Goal: Communication & Community: Answer question/provide support

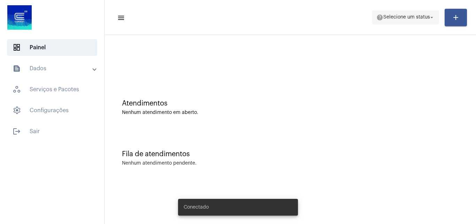
click at [398, 14] on span "help Selecione um status arrow_drop_down" at bounding box center [406, 17] width 59 height 13
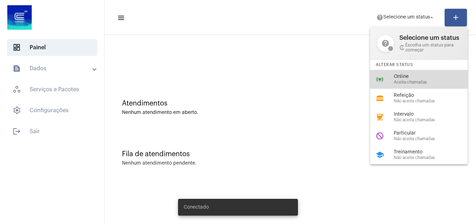
click at [388, 78] on div "online_prediction Online Aceita chamadas" at bounding box center [424, 79] width 109 height 19
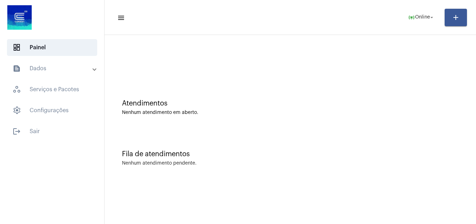
click at [57, 70] on mat-panel-title "text_snippet_outlined Dados" at bounding box center [53, 68] width 81 height 8
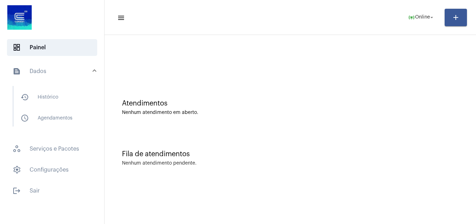
click at [67, 74] on mat-panel-title "text_snippet_outlined Dados" at bounding box center [53, 71] width 81 height 8
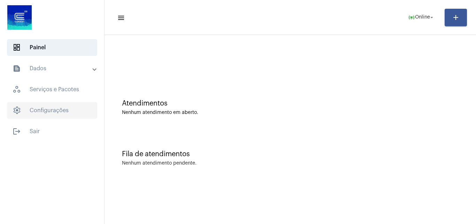
click at [56, 107] on span "settings Configurações" at bounding box center [52, 110] width 90 height 17
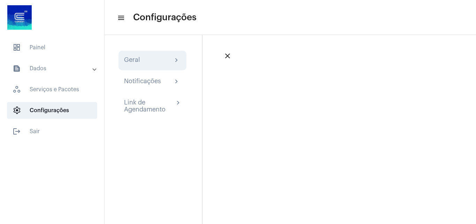
click at [171, 60] on div "Geral chevron_right" at bounding box center [152, 60] width 57 height 8
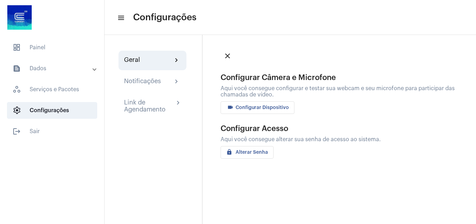
click at [242, 106] on span "videocam Configurar Dispositivo" at bounding box center [257, 107] width 63 height 5
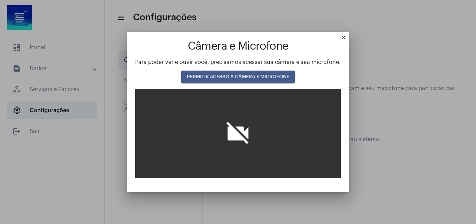
click at [238, 79] on span "PERMITIR ACESSO À CÂMERA E MICROFONE" at bounding box center [238, 76] width 103 height 5
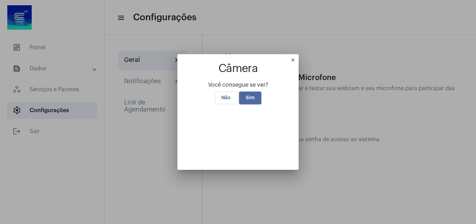
click at [246, 95] on span "Sim" at bounding box center [250, 97] width 9 height 5
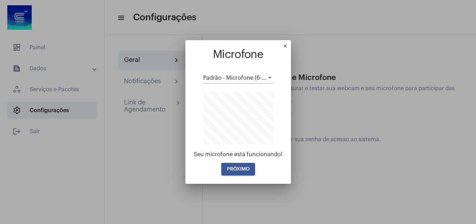
click at [244, 169] on span "PRÓXIMO" at bounding box center [238, 168] width 23 height 5
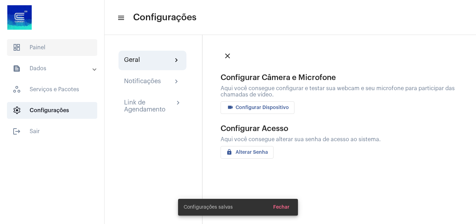
click at [61, 41] on span "dashboard Painel" at bounding box center [52, 47] width 90 height 17
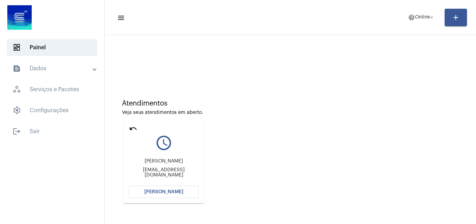
click at [167, 190] on span "[PERSON_NAME]" at bounding box center [163, 191] width 39 height 5
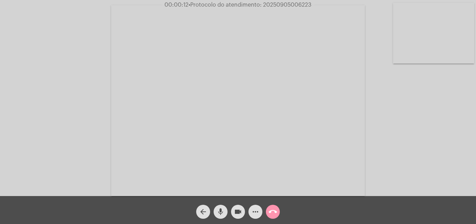
click at [223, 210] on mat-icon "mic" at bounding box center [221, 211] width 8 height 8
click at [220, 209] on mat-icon "mic_off" at bounding box center [221, 211] width 8 height 8
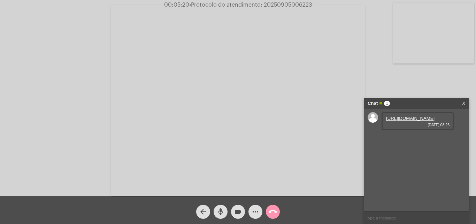
click at [409, 121] on link "https://neft-transfer-bucket.s3.amazonaws.com/temp-6bf40206-4d25-8a65-f109-d577…" at bounding box center [410, 117] width 48 height 5
click at [401, 81] on div "Acessando Câmera e Microfone..." at bounding box center [238, 100] width 475 height 196
click at [224, 211] on mat-icon "mic" at bounding box center [221, 211] width 8 height 8
click at [236, 211] on mat-icon "videocam" at bounding box center [238, 211] width 8 height 8
click at [220, 210] on mat-icon "mic_off" at bounding box center [221, 211] width 8 height 8
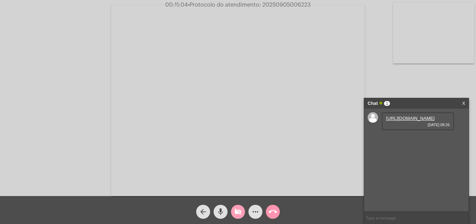
click at [237, 211] on mat-icon "videocam_off" at bounding box center [238, 211] width 8 height 8
click at [219, 207] on span "mic" at bounding box center [221, 211] width 8 height 14
click at [220, 212] on mat-icon "mic_off" at bounding box center [221, 211] width 8 height 8
click at [220, 212] on mat-icon "mic" at bounding box center [221, 211] width 8 height 8
click at [221, 207] on span "mic_off" at bounding box center [221, 211] width 8 height 14
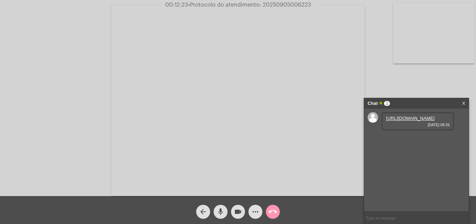
click at [223, 212] on mat-icon "mic" at bounding box center [221, 211] width 8 height 8
click at [240, 208] on mat-icon "videocam" at bounding box center [238, 211] width 8 height 8
click at [222, 207] on mat-icon "mic_off" at bounding box center [221, 211] width 8 height 8
click at [235, 213] on mat-icon "videocam_off" at bounding box center [238, 211] width 8 height 8
click at [281, 4] on span "• Protocolo do atendimento: 20250905006223" at bounding box center [249, 5] width 123 height 6
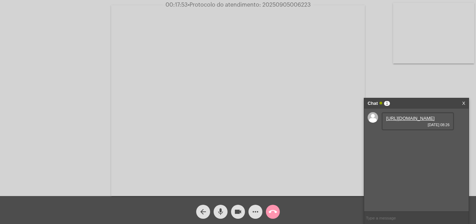
click at [281, 4] on span "• Protocolo do atendimento: 20250905006223" at bounding box center [249, 5] width 123 height 6
copy span "20250905006223"
click at [273, 212] on mat-icon "call_end" at bounding box center [273, 211] width 8 height 8
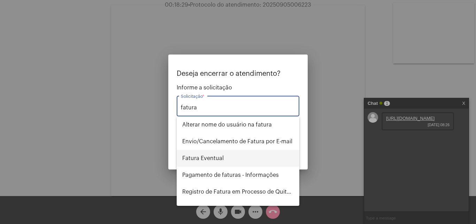
click at [221, 157] on span "Fatura Eventual" at bounding box center [238, 158] width 112 height 17
type input "Fatura Eventual"
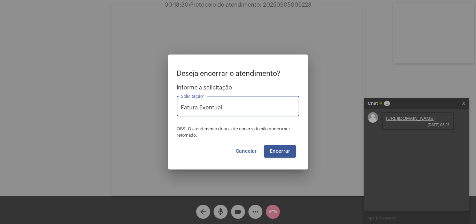
click at [273, 151] on span "Encerrar" at bounding box center [280, 151] width 21 height 5
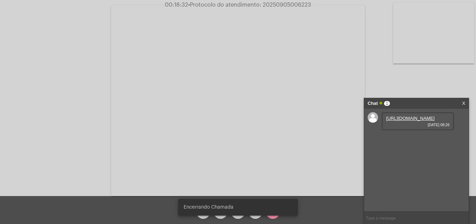
click at [280, 2] on span "• Protocolo do atendimento: 20250905006223" at bounding box center [249, 5] width 123 height 6
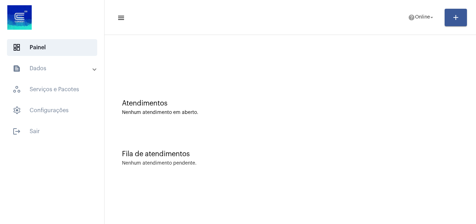
drag, startPoint x: 334, startPoint y: 104, endPoint x: 323, endPoint y: 105, distance: 10.6
click at [334, 104] on div "Atendimentos" at bounding box center [290, 103] width 337 height 8
click at [417, 18] on span "Online" at bounding box center [422, 17] width 15 height 5
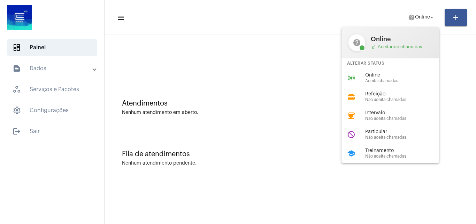
click at [406, 78] on div "Online Aceita chamadas" at bounding box center [404, 78] width 79 height 10
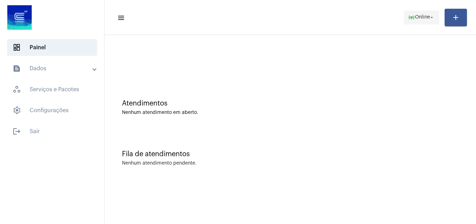
drag, startPoint x: 426, startPoint y: 15, endPoint x: 431, endPoint y: 15, distance: 5.2
click at [427, 15] on span "Online" at bounding box center [422, 17] width 15 height 5
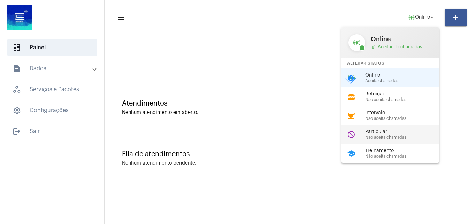
click at [403, 133] on span "Particular" at bounding box center [404, 131] width 79 height 5
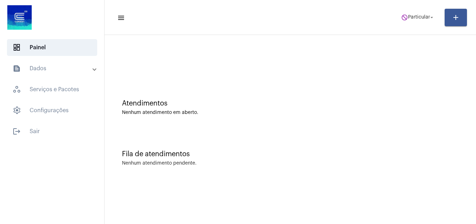
click at [422, 7] on mat-toolbar-row "menu do_not_disturb Particular arrow_drop_down add" at bounding box center [291, 17] width 372 height 22
drag, startPoint x: 422, startPoint y: 8, endPoint x: 422, endPoint y: 21, distance: 12.9
click at [422, 17] on mat-toolbar-row "menu do_not_disturb Particular arrow_drop_down add" at bounding box center [291, 17] width 372 height 22
click at [422, 21] on span "do_not_disturb Particular arrow_drop_down" at bounding box center [418, 17] width 34 height 13
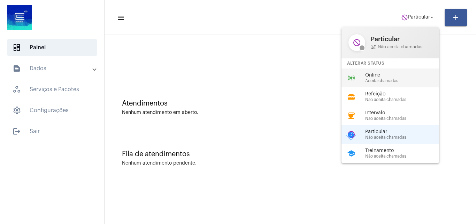
click at [407, 73] on span "Online" at bounding box center [404, 75] width 79 height 5
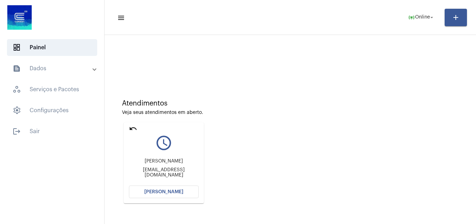
click at [396, 74] on div at bounding box center [290, 58] width 365 height 40
click at [151, 187] on button "[PERSON_NAME]" at bounding box center [164, 191] width 70 height 13
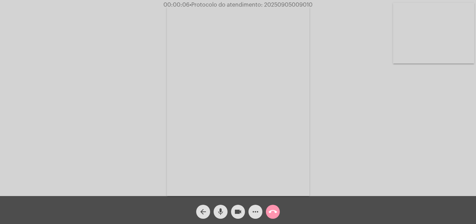
click at [223, 207] on mat-icon "mic" at bounding box center [221, 211] width 8 height 8
click at [395, 150] on div "Acessando Câmera e Microfone..." at bounding box center [238, 100] width 475 height 196
click at [367, 124] on div "Acessando Câmera e Microfone..." at bounding box center [238, 100] width 475 height 196
click at [221, 210] on mat-icon "mic_off" at bounding box center [221, 211] width 8 height 8
click at [221, 210] on mat-icon "mic" at bounding box center [221, 211] width 8 height 8
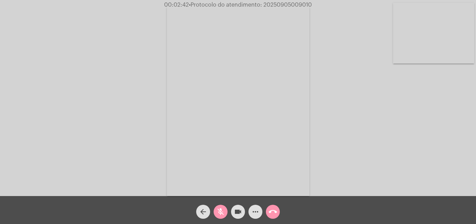
click at [221, 210] on mat-icon "mic_off" at bounding box center [221, 211] width 8 height 8
click at [281, 5] on span "• Protocolo do atendimento: 20250905009010" at bounding box center [250, 5] width 123 height 6
copy span "20250905009010"
click at [218, 207] on span "mic" at bounding box center [221, 211] width 8 height 14
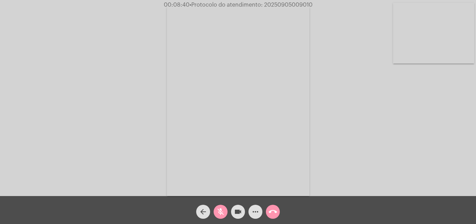
click at [218, 206] on span "mic_off" at bounding box center [221, 211] width 8 height 14
click at [222, 207] on mat-icon "mic" at bounding box center [221, 211] width 8 height 8
click at [221, 210] on mat-icon "mic_off" at bounding box center [221, 211] width 8 height 8
copy span "20250905009010"
click at [256, 213] on mat-icon "more_horiz" at bounding box center [255, 211] width 8 height 8
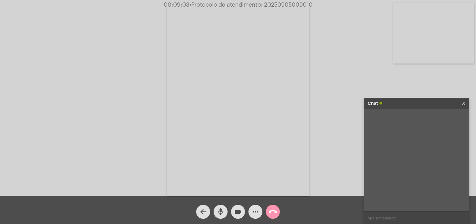
click at [380, 220] on input "text" at bounding box center [416, 217] width 105 height 12
drag, startPoint x: 380, startPoint y: 217, endPoint x: 303, endPoint y: 141, distance: 108.7
paste input "20250905009010"
type input "20250905009010"
click at [377, 215] on input "text" at bounding box center [416, 217] width 105 height 12
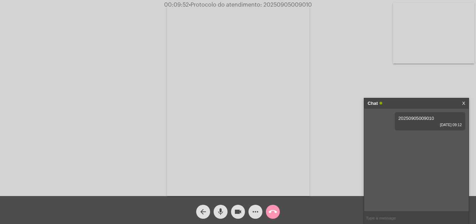
paste input "3263132"
type input "3263132"
click at [408, 136] on span "3263132" at bounding box center [408, 137] width 18 height 5
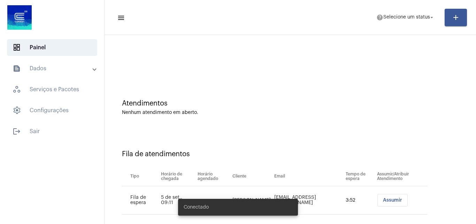
scroll to position [9, 0]
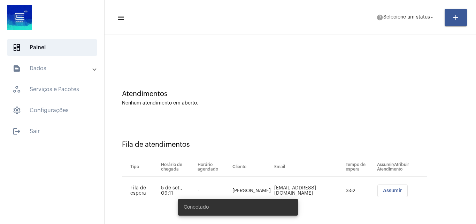
click at [383, 191] on span "Assumir" at bounding box center [392, 190] width 19 height 5
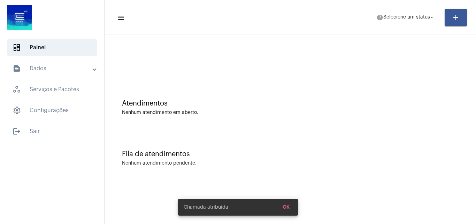
scroll to position [0, 0]
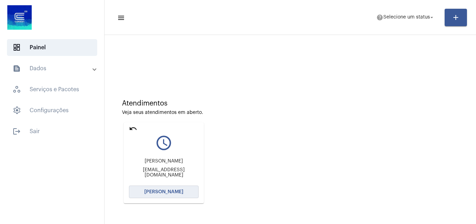
click at [165, 191] on span "[PERSON_NAME]" at bounding box center [163, 191] width 39 height 5
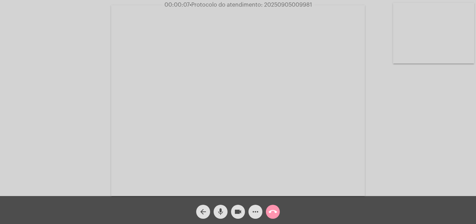
click at [221, 210] on mat-icon "mic" at bounding box center [221, 211] width 8 height 8
click at [219, 210] on mat-icon "mic_off" at bounding box center [221, 211] width 8 height 8
click at [222, 207] on mat-icon "mic" at bounding box center [221, 211] width 8 height 8
click at [219, 214] on mat-icon "mic_off" at bounding box center [221, 211] width 8 height 8
click at [256, 208] on mat-icon "more_horiz" at bounding box center [255, 211] width 8 height 8
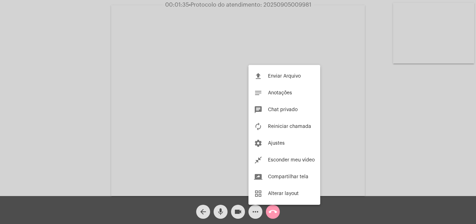
click at [144, 104] on div at bounding box center [238, 112] width 476 height 224
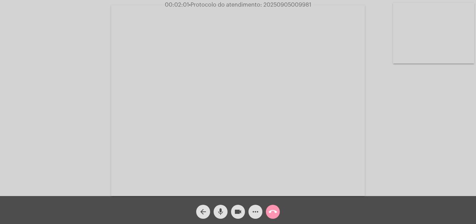
click at [222, 210] on mat-icon "mic" at bounding box center [221, 211] width 8 height 8
drag, startPoint x: 222, startPoint y: 207, endPoint x: 245, endPoint y: 172, distance: 42.3
click at [222, 207] on span "mic_off" at bounding box center [221, 211] width 8 height 14
click at [219, 211] on mat-icon "mic" at bounding box center [221, 211] width 8 height 8
click at [221, 207] on mat-icon "mic_off" at bounding box center [221, 211] width 8 height 8
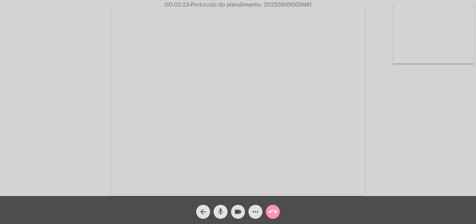
click at [221, 207] on mat-icon "mic" at bounding box center [221, 211] width 8 height 8
click at [222, 210] on mat-icon "mic_off" at bounding box center [221, 211] width 8 height 8
click at [258, 210] on mat-icon "more_horiz" at bounding box center [255, 211] width 8 height 8
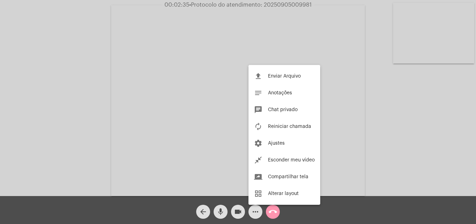
click at [221, 88] on div at bounding box center [238, 112] width 476 height 224
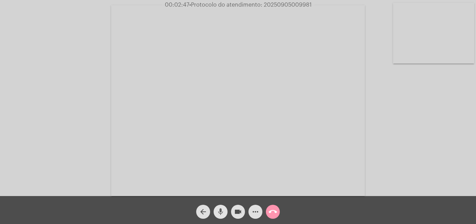
click at [222, 211] on mat-icon "mic" at bounding box center [221, 211] width 8 height 8
click at [235, 211] on mat-icon "videocam" at bounding box center [238, 211] width 8 height 8
drag, startPoint x: 219, startPoint y: 209, endPoint x: 230, endPoint y: 211, distance: 11.8
click at [224, 211] on mat-icon "mic_off" at bounding box center [221, 211] width 8 height 8
click at [236, 212] on mat-icon "videocam_off" at bounding box center [238, 211] width 8 height 8
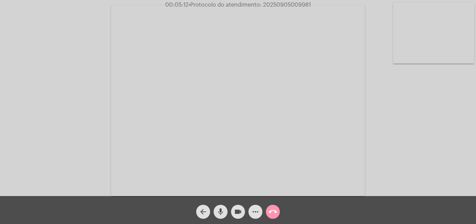
click at [222, 208] on mat-icon "mic" at bounding box center [221, 211] width 8 height 8
click at [221, 209] on mat-icon "mic_off" at bounding box center [221, 211] width 8 height 8
click at [221, 209] on mat-icon "mic" at bounding box center [221, 211] width 8 height 8
click at [218, 206] on span "mic_off" at bounding box center [221, 211] width 8 height 14
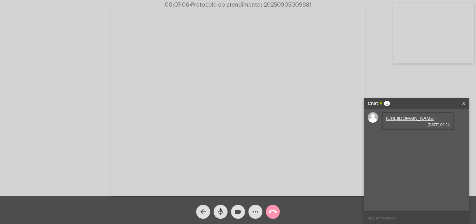
click at [418, 120] on link "https://neft-transfer-bucket.s3.amazonaws.com/temp-68f67bfc-21cf-e357-1c3e-8fff…" at bounding box center [410, 117] width 48 height 5
click at [414, 83] on div "Acessando Câmera e Microfone..." at bounding box center [238, 100] width 475 height 196
click at [284, 5] on span "• Protocolo do atendimento: 20250905009981" at bounding box center [250, 5] width 122 height 6
copy span "20250905009981"
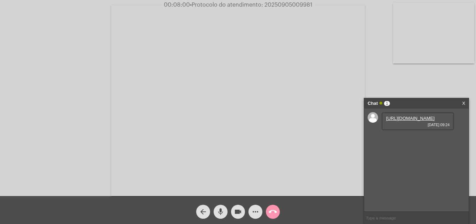
copy span "20250905009981"
click at [386, 218] on input "text" at bounding box center [416, 217] width 105 height 12
paste input "20250905009981"
type input "20250905009981"
click at [413, 141] on span "20250905009981" at bounding box center [417, 137] width 36 height 5
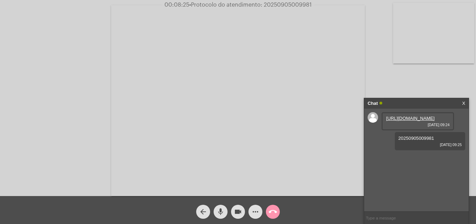
click at [413, 141] on span "20250905009981" at bounding box center [417, 137] width 36 height 5
click at [274, 207] on mat-icon "call_end" at bounding box center [273, 211] width 8 height 8
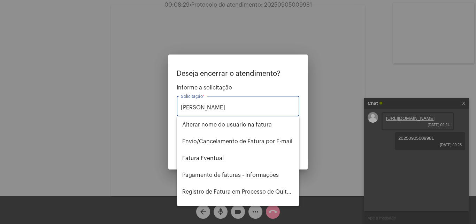
type input "FATURA"
click at [222, 159] on span "Fatura Eventual" at bounding box center [238, 158] width 112 height 17
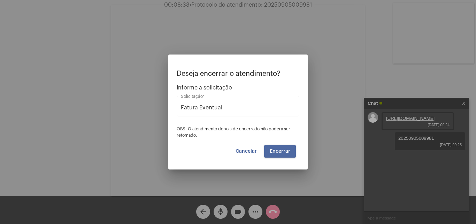
click at [274, 153] on span "Encerrar" at bounding box center [280, 151] width 21 height 5
click at [277, 151] on span "Encerrar" at bounding box center [280, 151] width 21 height 5
click at [255, 151] on span "Cancelar" at bounding box center [246, 151] width 21 height 5
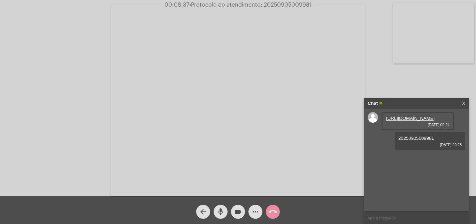
click at [208, 210] on button "arrow_back" at bounding box center [203, 211] width 14 height 14
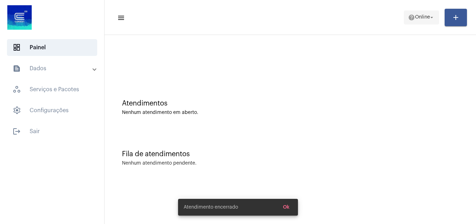
drag, startPoint x: 402, startPoint y: 8, endPoint x: 412, endPoint y: 14, distance: 11.9
click at [402, 9] on mat-toolbar-row "menu help Online arrow_drop_down add" at bounding box center [291, 17] width 372 height 22
click at [412, 14] on mat-icon "help" at bounding box center [411, 17] width 7 height 7
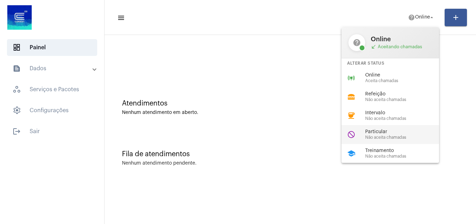
click at [382, 134] on span "Particular" at bounding box center [404, 131] width 79 height 5
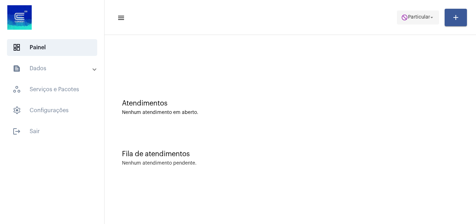
drag, startPoint x: 401, startPoint y: 16, endPoint x: 399, endPoint y: 23, distance: 7.4
click at [402, 17] on mat-icon "do_not_disturb" at bounding box center [404, 17] width 7 height 7
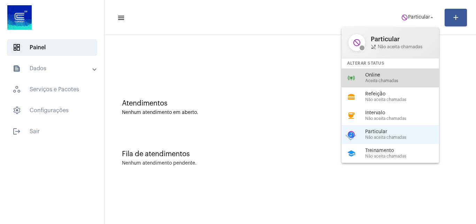
click at [371, 82] on span "Aceita chamadas" at bounding box center [404, 80] width 79 height 5
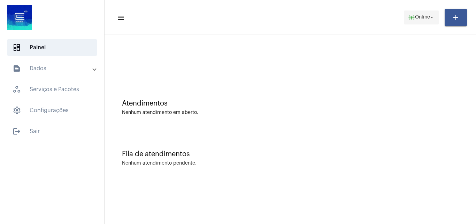
click at [408, 15] on mat-icon "online_prediction" at bounding box center [411, 17] width 7 height 7
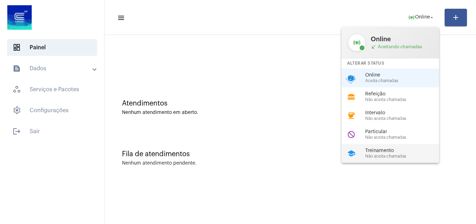
click at [370, 149] on span "Treinamento" at bounding box center [404, 150] width 79 height 5
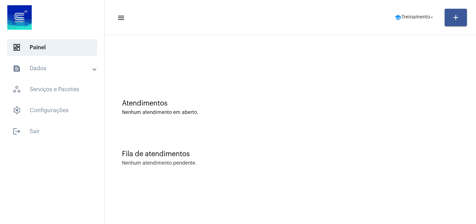
click at [419, 123] on div "Atendimentos Nenhum atendimento em aberto." at bounding box center [290, 103] width 365 height 51
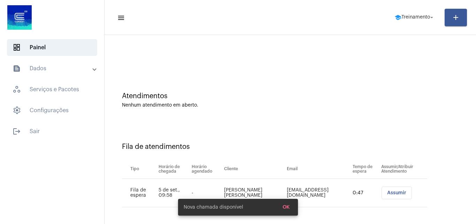
scroll to position [9, 0]
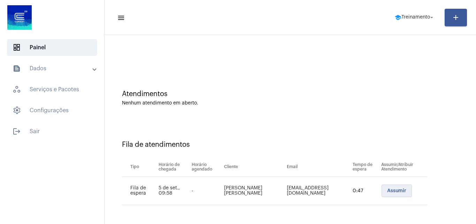
click at [391, 189] on span "Assumir" at bounding box center [396, 190] width 19 height 5
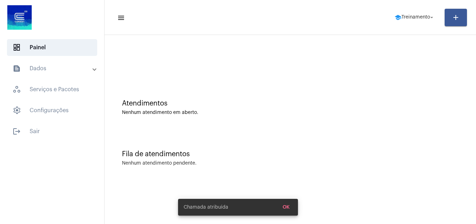
scroll to position [0, 0]
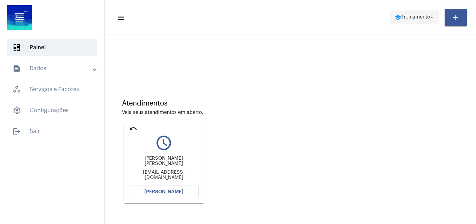
click at [413, 17] on span "Treinamento" at bounding box center [416, 17] width 29 height 5
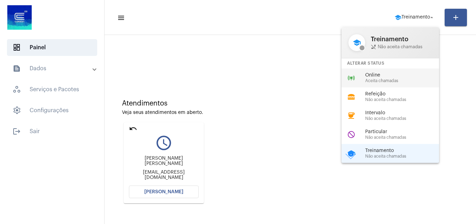
click at [416, 71] on div "online_prediction Online Aceita chamadas" at bounding box center [396, 77] width 109 height 19
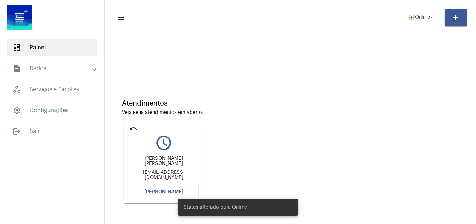
click at [185, 190] on button "[PERSON_NAME]" at bounding box center [164, 191] width 70 height 13
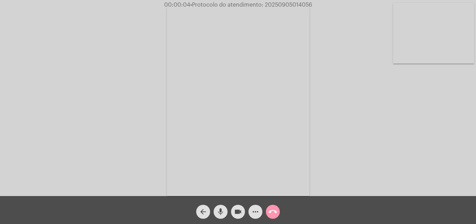
click at [222, 209] on mat-icon "mic" at bounding box center [221, 211] width 8 height 8
click at [389, 135] on div "Acessando Câmera e Microfone..." at bounding box center [238, 100] width 475 height 196
click at [221, 212] on mat-icon "mic_off" at bounding box center [221, 211] width 8 height 8
click at [253, 212] on mat-icon "more_horiz" at bounding box center [255, 211] width 8 height 8
click at [257, 211] on mat-icon "more_horiz" at bounding box center [255, 211] width 8 height 8
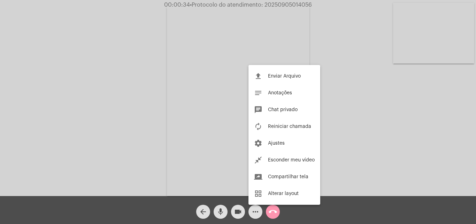
click at [137, 76] on div at bounding box center [238, 112] width 476 height 224
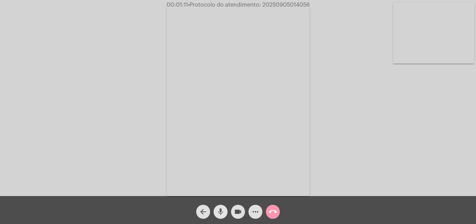
click at [218, 208] on mat-icon "mic" at bounding box center [221, 211] width 8 height 8
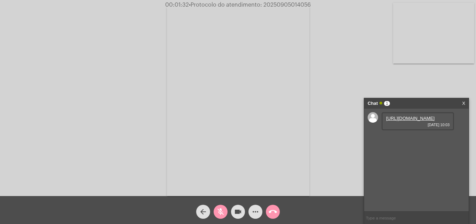
click at [218, 211] on mat-icon "mic_off" at bounding box center [221, 211] width 8 height 8
click at [414, 121] on link "https://neft-transfer-bucket.s3.amazonaws.com/temp-a45d78b7-c6ac-7c02-2585-802f…" at bounding box center [410, 117] width 48 height 5
click at [437, 83] on div "Acessando Câmera e Microfone..." at bounding box center [238, 100] width 475 height 196
click at [411, 141] on link "https://neft-transfer-bucket.s3.amazonaws.com/temp-63ceb399-e22b-29b7-1e1b-9244…" at bounding box center [410, 137] width 48 height 5
click at [419, 81] on div "Acessando Câmera e Microfone..." at bounding box center [238, 100] width 475 height 196
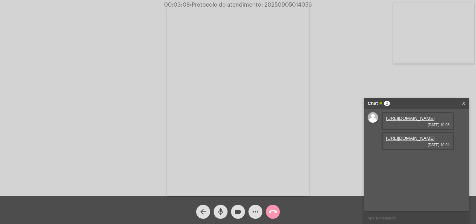
click at [280, 14] on video at bounding box center [238, 100] width 143 height 190
click at [118, 98] on video at bounding box center [106, 100] width 143 height 190
click at [409, 160] on link "https://neft-transfer-bucket.s3.amazonaws.com/temp-023bdd82-4da1-9c2f-6546-7f9f…" at bounding box center [410, 157] width 48 height 5
click at [238, 12] on video at bounding box center [238, 100] width 143 height 190
click at [88, 86] on video at bounding box center [106, 100] width 143 height 190
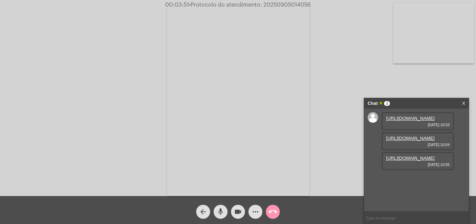
scroll to position [6, 0]
click at [219, 207] on mat-icon "mic" at bounding box center [221, 211] width 8 height 8
click at [225, 210] on button "mic_off" at bounding box center [221, 211] width 14 height 14
click at [220, 210] on mat-icon "mic" at bounding box center [221, 211] width 8 height 8
click at [221, 210] on mat-icon "mic_off" at bounding box center [221, 211] width 8 height 8
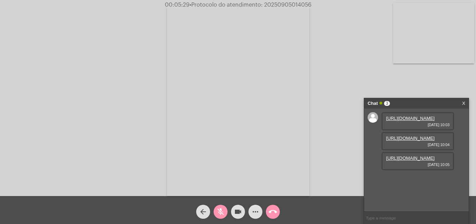
click at [218, 211] on mat-icon "mic_off" at bounding box center [221, 211] width 8 height 8
click at [218, 212] on mat-icon "mic_off" at bounding box center [221, 211] width 8 height 8
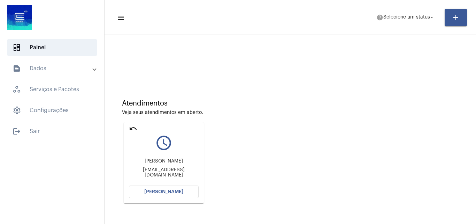
click at [168, 188] on button "[PERSON_NAME]" at bounding box center [164, 191] width 70 height 13
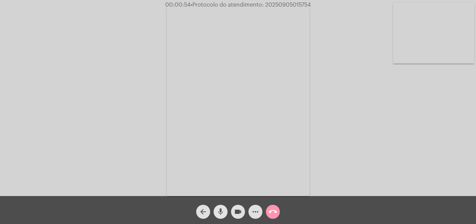
click at [219, 214] on mat-icon "mic" at bounding box center [221, 211] width 8 height 8
click at [221, 212] on mat-icon "mic_off" at bounding box center [221, 211] width 8 height 8
click at [220, 210] on mat-icon "mic" at bounding box center [221, 211] width 8 height 8
click at [224, 209] on mat-icon "mic_off" at bounding box center [221, 211] width 8 height 8
click at [221, 209] on mat-icon "mic" at bounding box center [221, 211] width 8 height 8
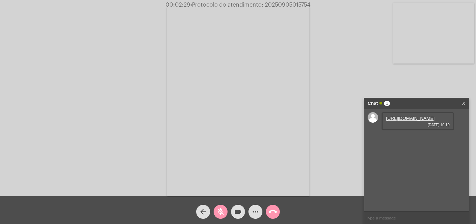
click at [221, 209] on mat-icon "mic_off" at bounding box center [221, 211] width 8 height 8
click at [409, 121] on link "https://neft-transfer-bucket.s3.amazonaws.com/temp-c0145512-0dc6-369d-cb62-fba9…" at bounding box center [410, 117] width 48 height 5
click at [418, 86] on div "Acessando Câmera e Microfone..." at bounding box center [238, 100] width 475 height 196
click at [403, 141] on link "https://neft-transfer-bucket.s3.amazonaws.com/temp-28751983-e777-5902-33bd-b6d4…" at bounding box center [410, 137] width 48 height 5
click at [252, 14] on video at bounding box center [238, 100] width 143 height 190
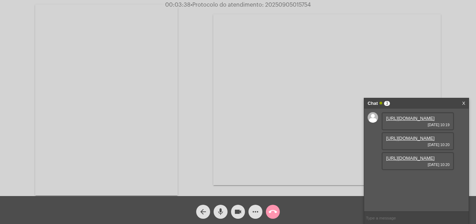
click at [412, 160] on link "https://neft-transfer-bucket.s3.amazonaws.com/temp-8df4f4a6-e3cf-6fd0-927c-9622…" at bounding box center [410, 157] width 48 height 5
click at [456, 57] on div "Acessando Câmera e Microfone..." at bounding box center [238, 99] width 475 height 196
click at [417, 180] on link "https://neft-transfer-bucket.s3.amazonaws.com/temp-6d7532bf-4733-6aac-c7b5-8681…" at bounding box center [410, 177] width 48 height 5
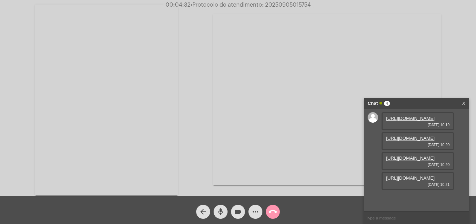
click at [461, 65] on div "Acessando Câmera e Microfone..." at bounding box center [238, 99] width 475 height 196
click at [222, 210] on mat-icon "mic" at bounding box center [221, 211] width 8 height 8
click at [219, 210] on mat-icon "mic_off" at bounding box center [221, 211] width 8 height 8
click at [220, 212] on mat-icon "mic" at bounding box center [221, 211] width 8 height 8
click at [237, 213] on mat-icon "videocam" at bounding box center [238, 211] width 8 height 8
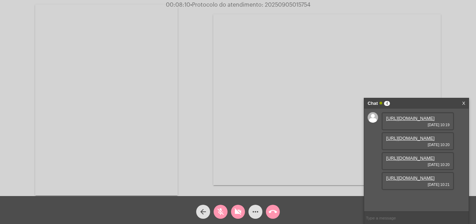
click at [221, 212] on mat-icon "mic_off" at bounding box center [221, 211] width 8 height 8
click at [235, 215] on mat-icon "videocam_off" at bounding box center [238, 211] width 8 height 8
click at [287, 4] on span "• Protocolo do atendimento: 20250905015754" at bounding box center [251, 5] width 120 height 6
copy span "20250905015754"
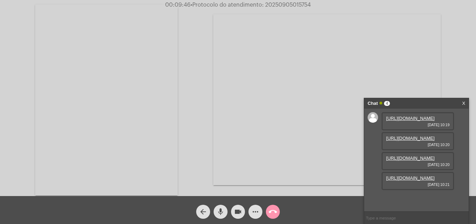
copy span "20250905015754"
click at [273, 211] on mat-icon "call_end" at bounding box center [273, 211] width 8 height 8
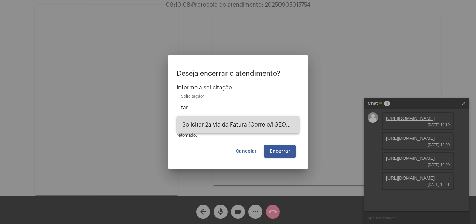
click at [235, 122] on span "Solicitar 2a via da Fatura (Correio/US/Email)" at bounding box center [238, 124] width 112 height 17
type input "Solicitar 2a via da Fatura (Correio/US/Email)"
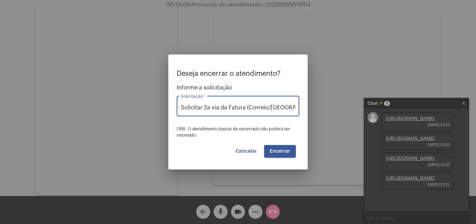
click at [276, 151] on span "Encerrar" at bounding box center [280, 151] width 21 height 5
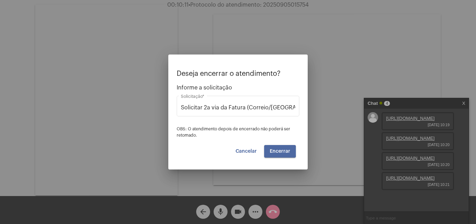
click at [276, 151] on span "Encerrar" at bounding box center [280, 151] width 21 height 5
click at [252, 150] on span "Cancelar" at bounding box center [246, 151] width 21 height 5
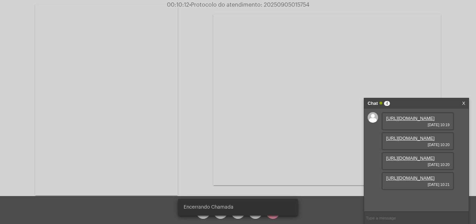
click at [207, 207] on span "Encerrando Chamada" at bounding box center [209, 206] width 50 height 7
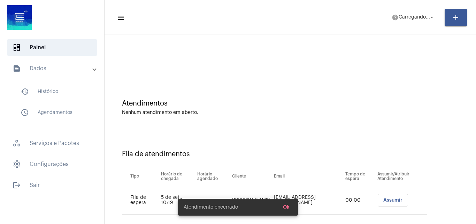
click at [291, 207] on button "Ok" at bounding box center [287, 206] width 18 height 13
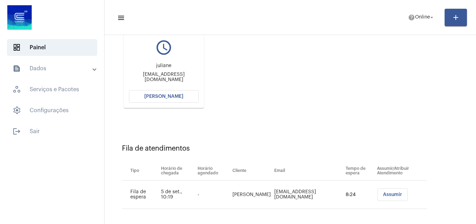
scroll to position [99, 0]
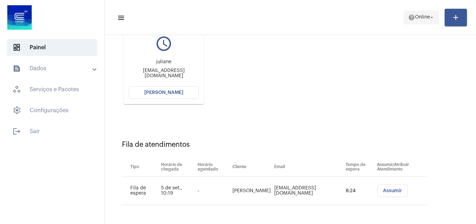
click at [415, 18] on span "Online" at bounding box center [422, 17] width 15 height 5
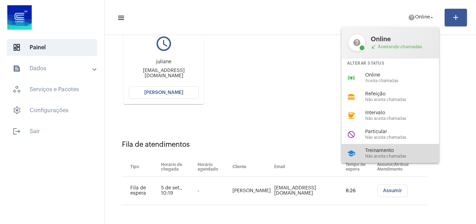
click at [391, 151] on span "Treinamento" at bounding box center [404, 150] width 79 height 5
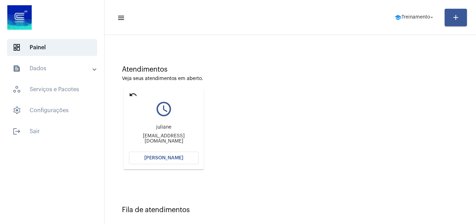
scroll to position [70, 0]
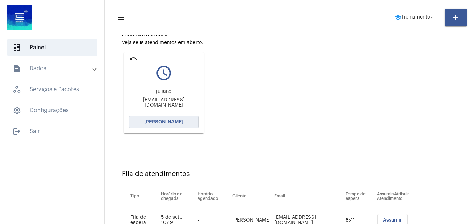
click at [175, 122] on span "Abrir Chamada" at bounding box center [163, 121] width 39 height 5
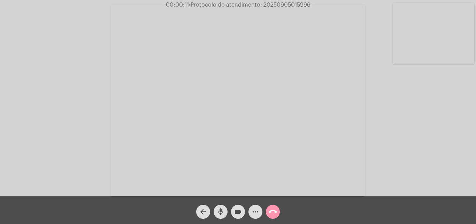
click at [222, 209] on mat-icon "mic" at bounding box center [221, 211] width 8 height 8
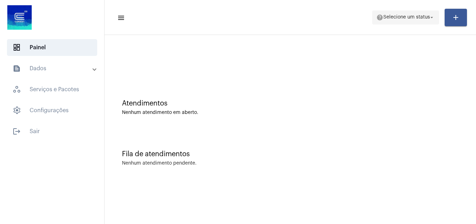
click at [388, 22] on span "help Selecione um status arrow_drop_down" at bounding box center [406, 17] width 59 height 13
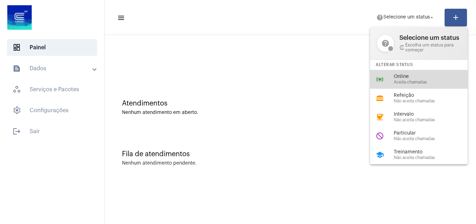
click at [396, 81] on span "Aceita chamadas" at bounding box center [433, 82] width 79 height 5
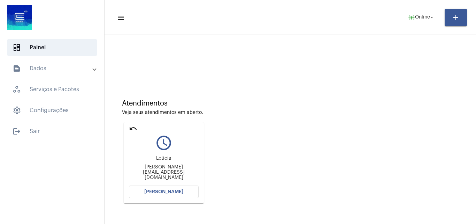
click at [397, 108] on div "Atendimentos Veja seus atendimentos em aberto." at bounding box center [290, 107] width 337 height 16
click at [408, 145] on div "Atendimentos Veja seus atendimentos em aberto. undo query_builder Letícia letic…" at bounding box center [290, 148] width 365 height 140
click at [168, 189] on button "[PERSON_NAME]" at bounding box center [164, 191] width 70 height 13
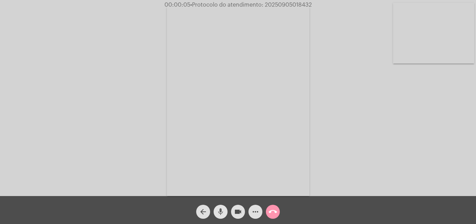
click at [219, 211] on mat-icon "mic" at bounding box center [221, 211] width 8 height 8
click at [222, 212] on mat-icon "mic_off" at bounding box center [221, 211] width 8 height 8
click at [218, 209] on mat-icon "mic" at bounding box center [221, 211] width 8 height 8
click at [224, 212] on mat-icon "mic_off" at bounding box center [221, 211] width 8 height 8
click at [343, 153] on div "Acessando Câmera e Microfone..." at bounding box center [238, 100] width 475 height 196
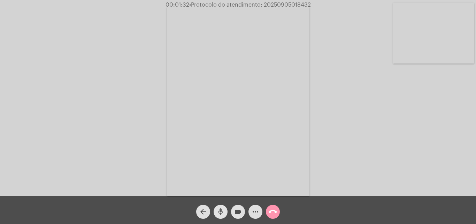
click at [220, 209] on mat-icon "mic" at bounding box center [221, 211] width 8 height 8
click at [222, 210] on mat-icon "mic_off" at bounding box center [221, 211] width 8 height 8
click at [218, 213] on mat-icon "mic" at bounding box center [221, 211] width 8 height 8
click at [222, 211] on mat-icon "mic_off" at bounding box center [221, 211] width 8 height 8
click at [281, 5] on span "• Protocolo do atendimento: 20250905018432" at bounding box center [251, 5] width 122 height 6
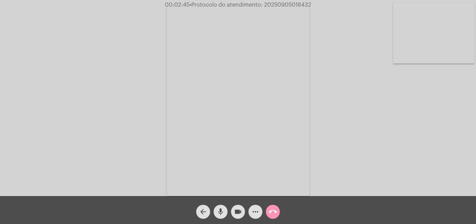
click at [281, 5] on span "• Protocolo do atendimento: 20250905018432" at bounding box center [251, 5] width 122 height 6
click at [272, 213] on mat-icon "call_end" at bounding box center [273, 211] width 8 height 8
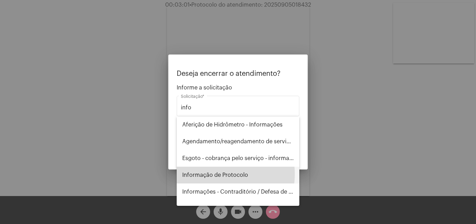
click at [220, 174] on span "Informação de Protocolo" at bounding box center [238, 174] width 112 height 17
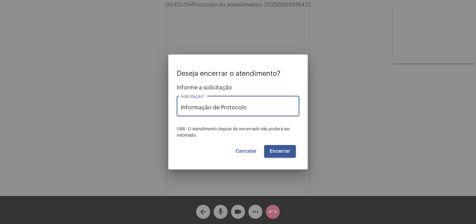
click at [280, 150] on span "Encerrar" at bounding box center [280, 151] width 21 height 5
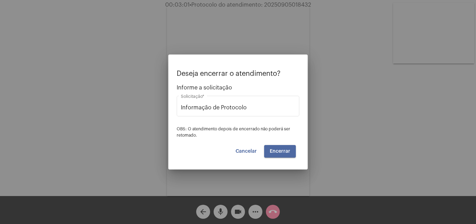
click at [281, 151] on span "Encerrar" at bounding box center [280, 151] width 21 height 5
click at [249, 151] on span "Cancelar" at bounding box center [246, 151] width 21 height 5
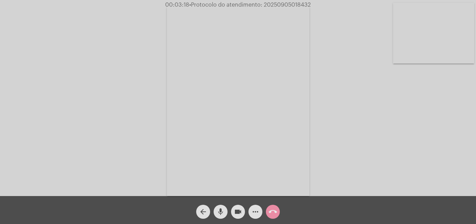
click at [206, 210] on mat-icon "arrow_back" at bounding box center [203, 211] width 8 height 8
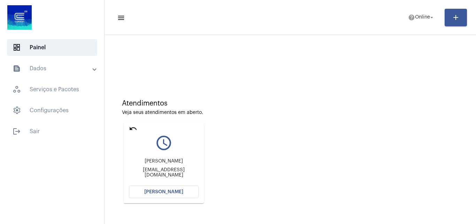
click at [166, 190] on span "[PERSON_NAME]" at bounding box center [163, 191] width 39 height 5
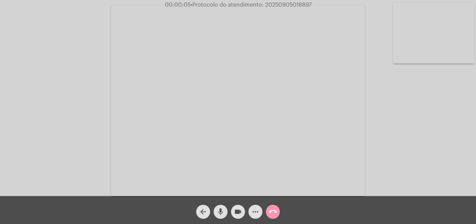
click at [216, 211] on button "mic" at bounding box center [221, 211] width 14 height 14
click at [221, 207] on mat-icon "mic_off" at bounding box center [221, 211] width 8 height 8
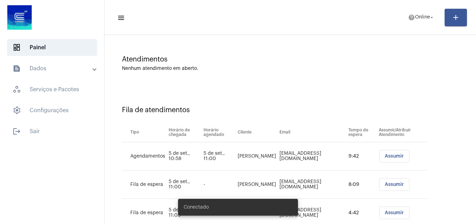
scroll to position [94, 0]
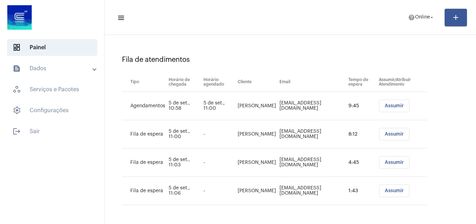
click at [397, 105] on span "Assumir" at bounding box center [394, 105] width 19 height 5
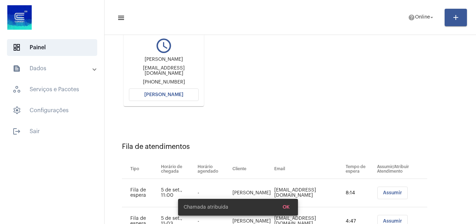
scroll to position [105, 0]
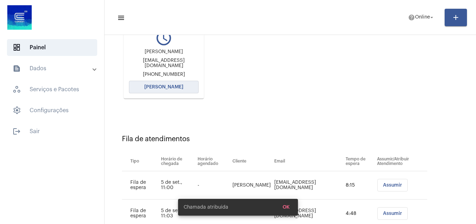
click at [166, 87] on span "[PERSON_NAME]" at bounding box center [163, 86] width 39 height 5
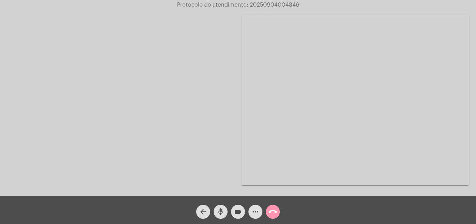
click at [412, 128] on video at bounding box center [356, 99] width 228 height 171
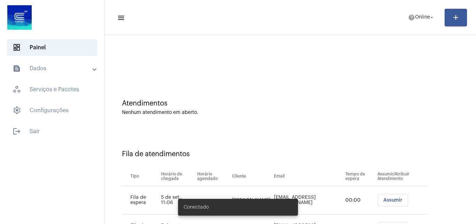
scroll to position [38, 0]
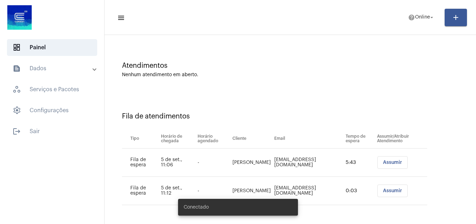
click at [385, 161] on span "Assumir" at bounding box center [392, 162] width 19 height 5
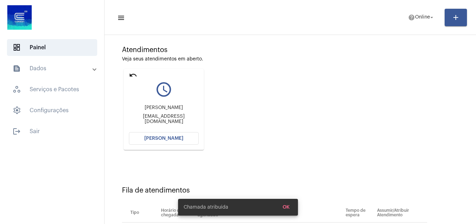
scroll to position [99, 0]
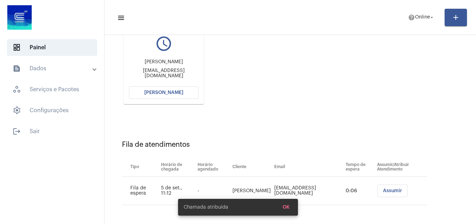
click at [167, 90] on button "[PERSON_NAME]" at bounding box center [164, 92] width 70 height 13
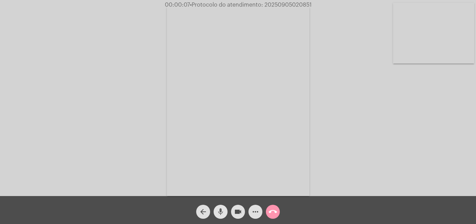
click at [223, 209] on mat-icon "mic" at bounding box center [221, 211] width 8 height 8
click at [222, 209] on mat-icon "mic_off" at bounding box center [221, 211] width 8 height 8
click at [221, 209] on mat-icon "mic" at bounding box center [221, 211] width 8 height 8
click at [221, 210] on mat-icon "mic_off" at bounding box center [221, 211] width 8 height 8
click at [256, 213] on mat-icon "more_horiz" at bounding box center [255, 211] width 8 height 8
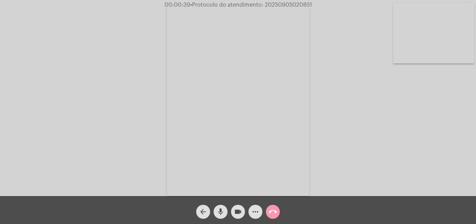
click at [220, 204] on div "mic" at bounding box center [220, 209] width 17 height 17
click at [218, 215] on mat-icon "mic_off" at bounding box center [221, 211] width 8 height 8
click at [222, 209] on mat-icon "mic" at bounding box center [221, 211] width 8 height 8
click at [240, 213] on mat-icon "videocam" at bounding box center [238, 211] width 8 height 8
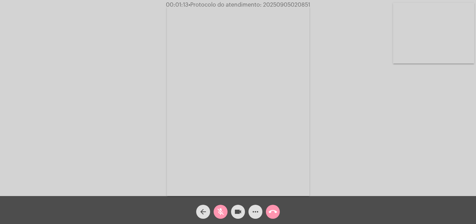
click at [220, 208] on mat-icon "mic_off" at bounding box center [221, 211] width 8 height 8
click at [220, 211] on mat-icon "mic" at bounding box center [221, 211] width 8 height 8
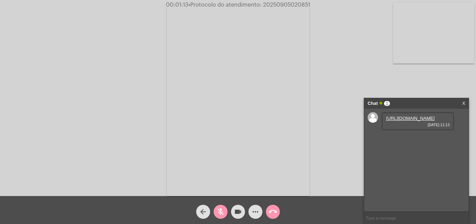
click at [217, 206] on span "mic_off" at bounding box center [221, 211] width 8 height 14
click at [408, 121] on link "https://neft-transfer-bucket.s3.amazonaws.com/temp-91b6fbb7-db8d-0dde-57e2-3009…" at bounding box center [410, 117] width 48 height 5
click at [69, 49] on div "Acessando Câmera e Microfone..." at bounding box center [238, 100] width 475 height 196
click at [222, 208] on mat-icon "mic" at bounding box center [221, 211] width 8 height 8
click at [219, 212] on mat-icon "mic_off" at bounding box center [221, 211] width 8 height 8
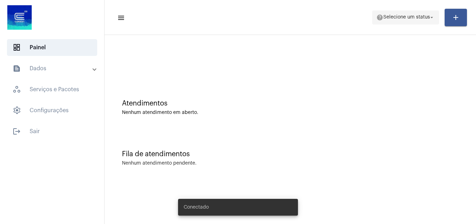
click at [403, 16] on span "Selecione um status" at bounding box center [407, 17] width 47 height 5
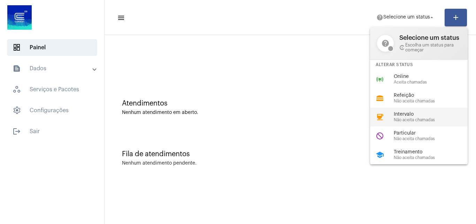
click at [406, 118] on span "Não aceita chamadas" at bounding box center [433, 120] width 79 height 5
